Goal: Information Seeking & Learning: Learn about a topic

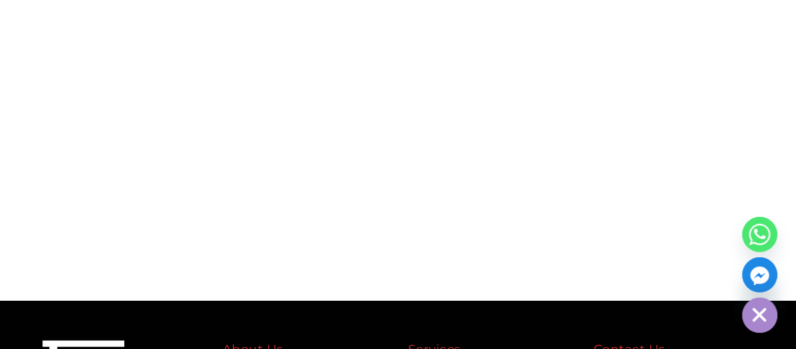
scroll to position [6111, 0]
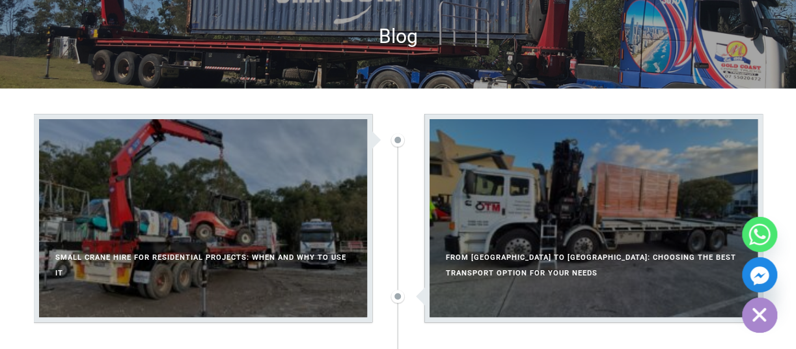
scroll to position [130, 0]
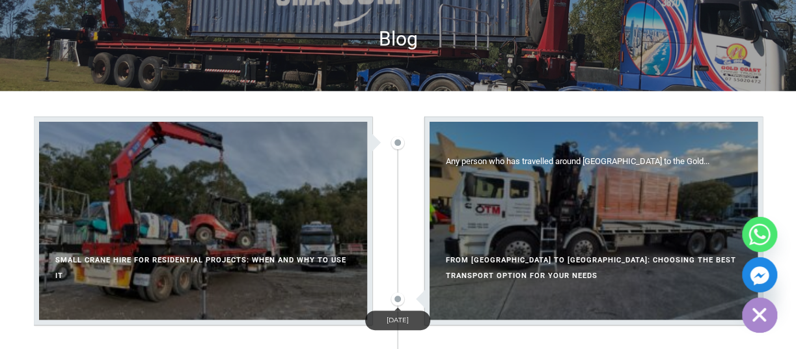
click at [577, 221] on div at bounding box center [593, 221] width 328 height 198
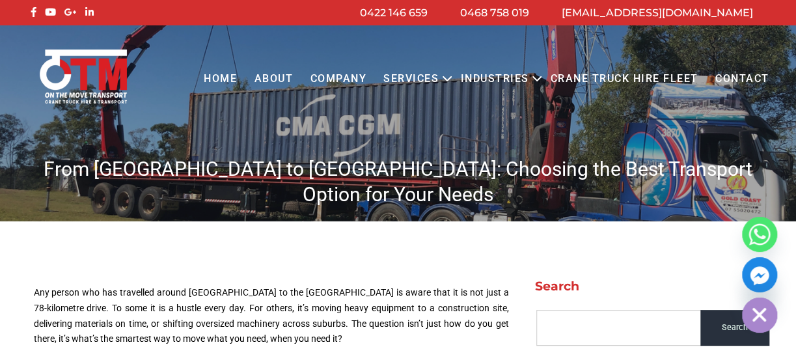
click at [291, 165] on h1 "From [GEOGRAPHIC_DATA] to [GEOGRAPHIC_DATA]: Choosing the Best Transport Option…" at bounding box center [398, 181] width 742 height 51
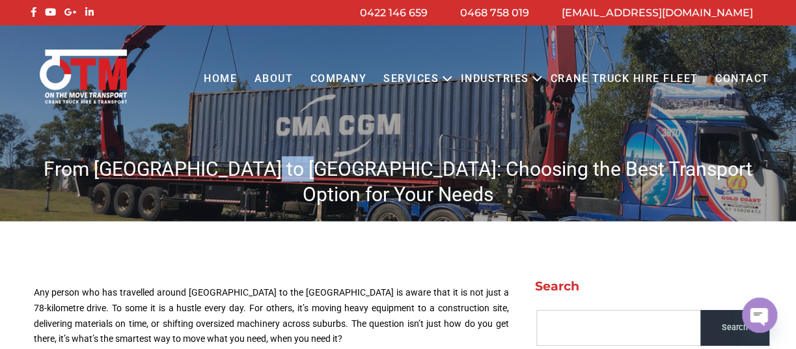
click at [291, 165] on h1 "From [GEOGRAPHIC_DATA] to [GEOGRAPHIC_DATA]: Choosing the Best Transport Option…" at bounding box center [398, 181] width 742 height 51
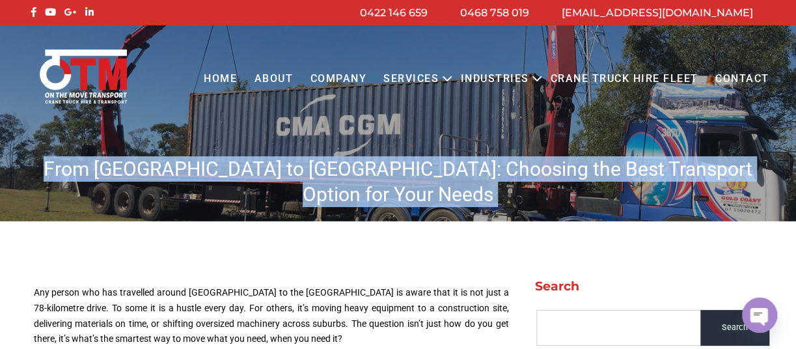
click at [291, 165] on h1 "From [GEOGRAPHIC_DATA] to [GEOGRAPHIC_DATA]: Choosing the Best Transport Option…" at bounding box center [398, 181] width 742 height 51
